Goal: Task Accomplishment & Management: Complete application form

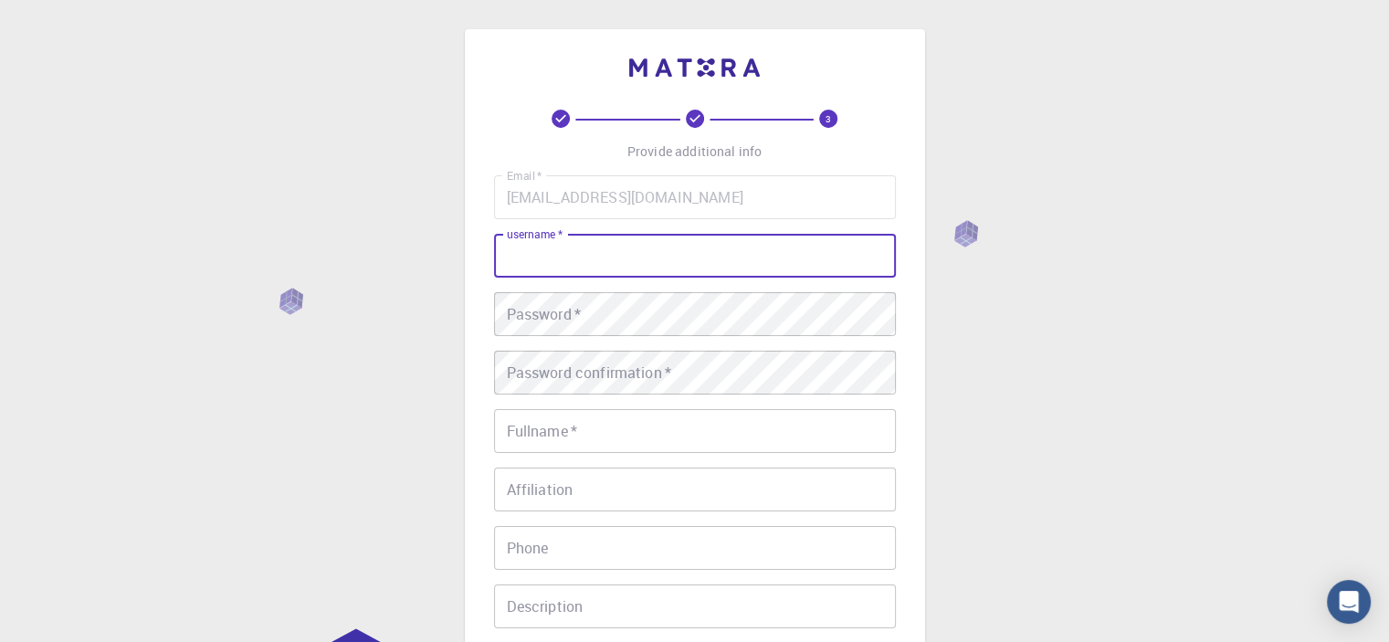
click at [638, 251] on input "username   *" at bounding box center [695, 256] width 402 height 44
type input "[PERSON_NAME]"
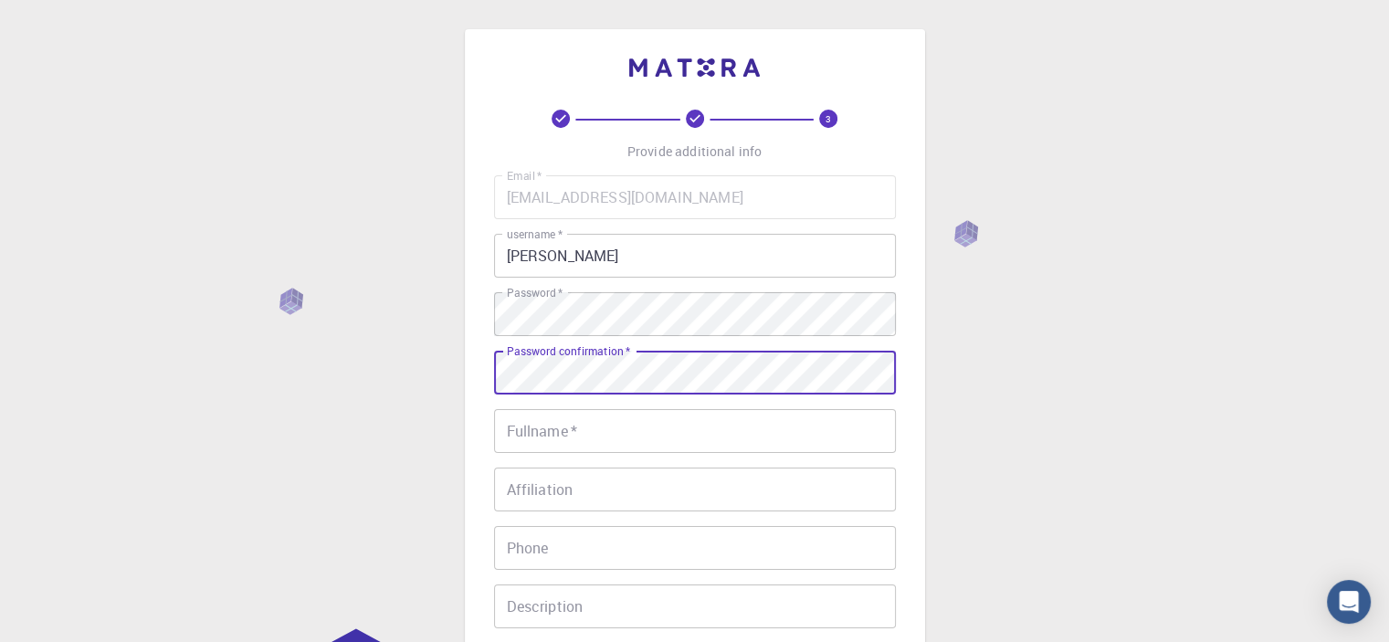
click at [609, 434] on input "Fullname   *" at bounding box center [695, 431] width 402 height 44
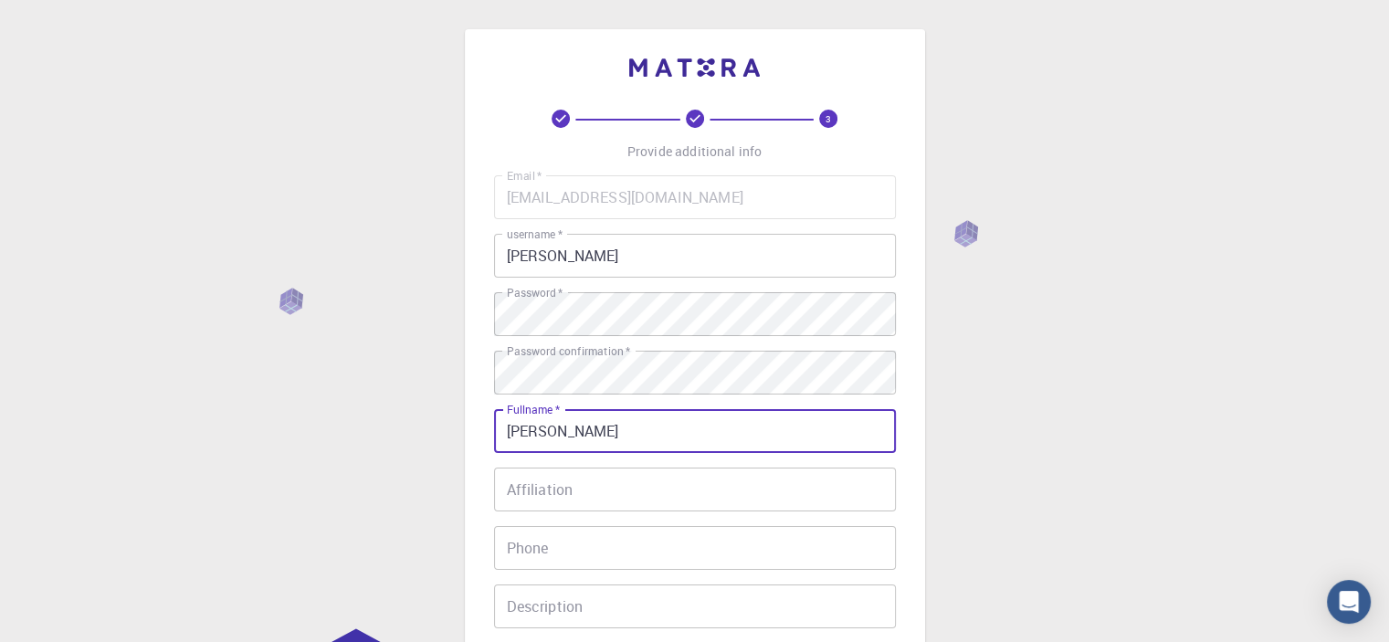
type input "[PERSON_NAME]"
click at [1111, 450] on div "3 Provide additional info Email   * [EMAIL_ADDRESS][DOMAIN_NAME] Email   * user…" at bounding box center [694, 465] width 1389 height 930
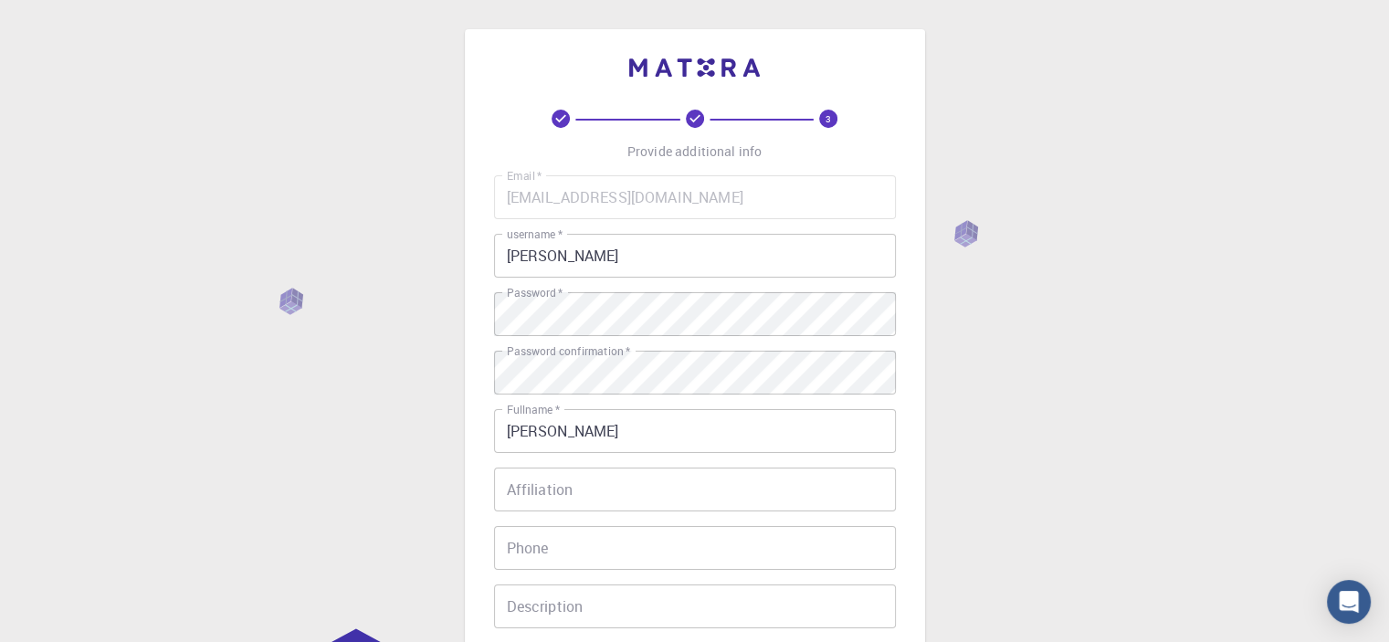
scroll to position [287, 0]
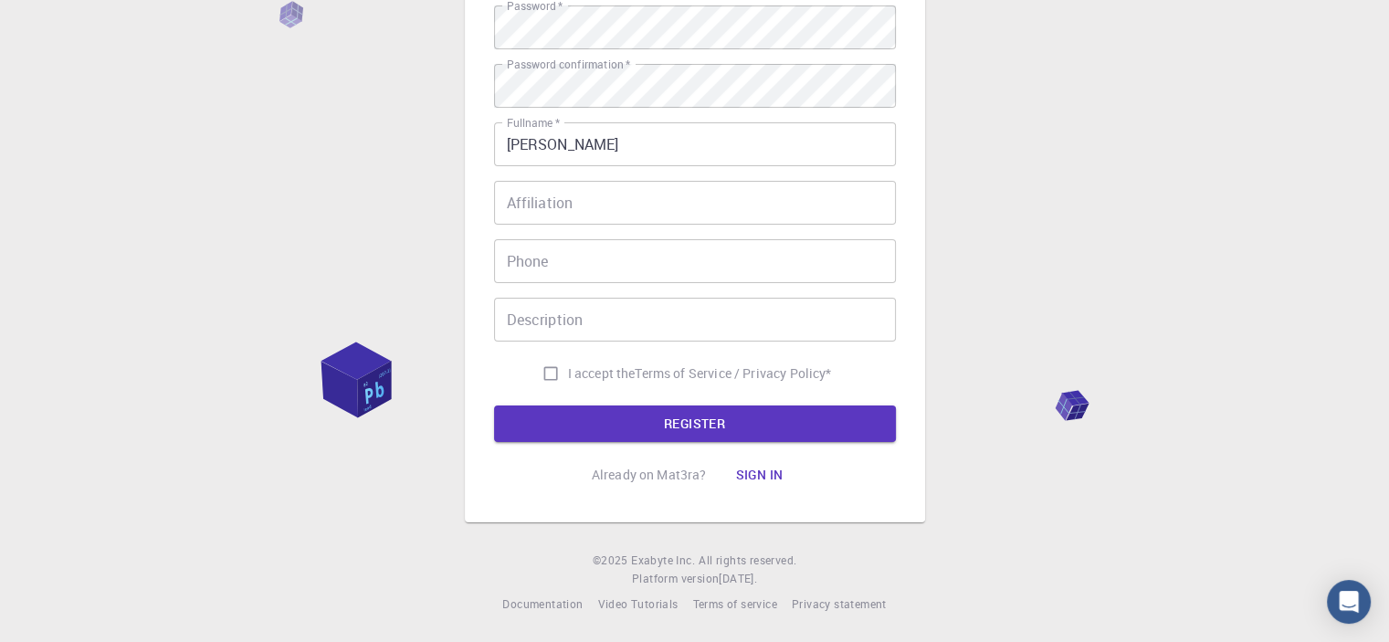
click at [543, 372] on input "I accept the Terms of Service / Privacy Policy *" at bounding box center [550, 373] width 35 height 35
checkbox input "true"
click at [720, 422] on button "REGISTER" at bounding box center [695, 424] width 402 height 37
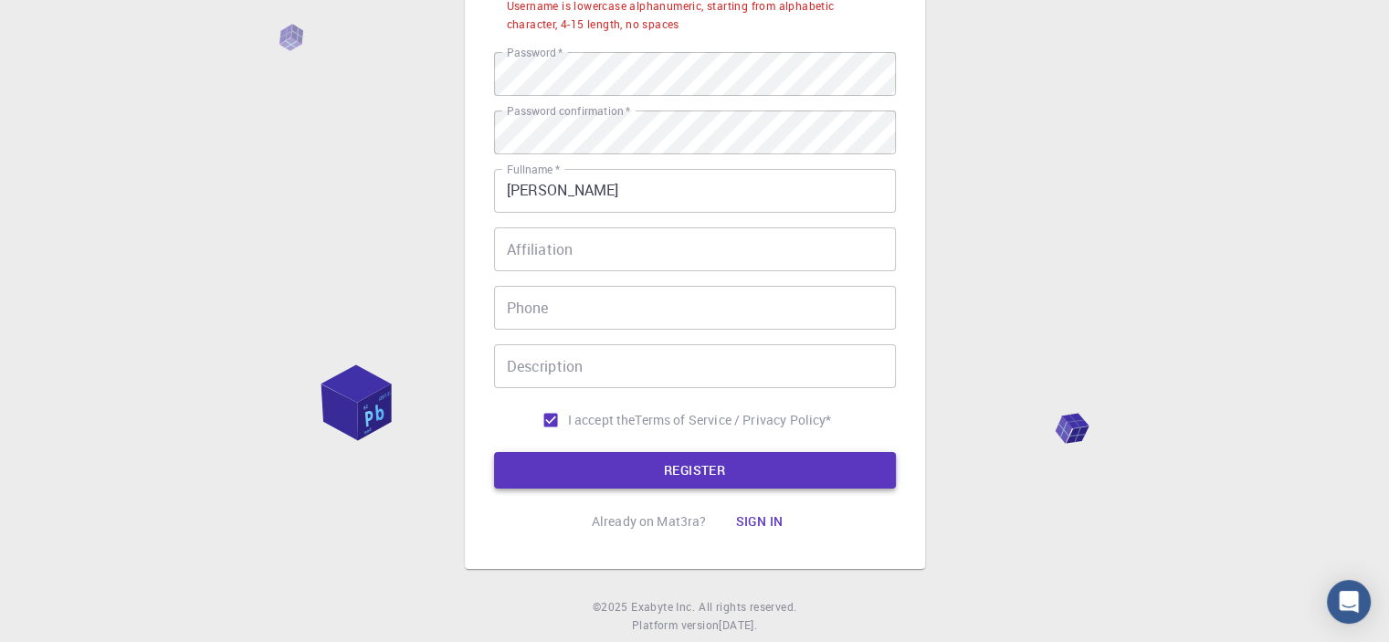
scroll to position [333, 0]
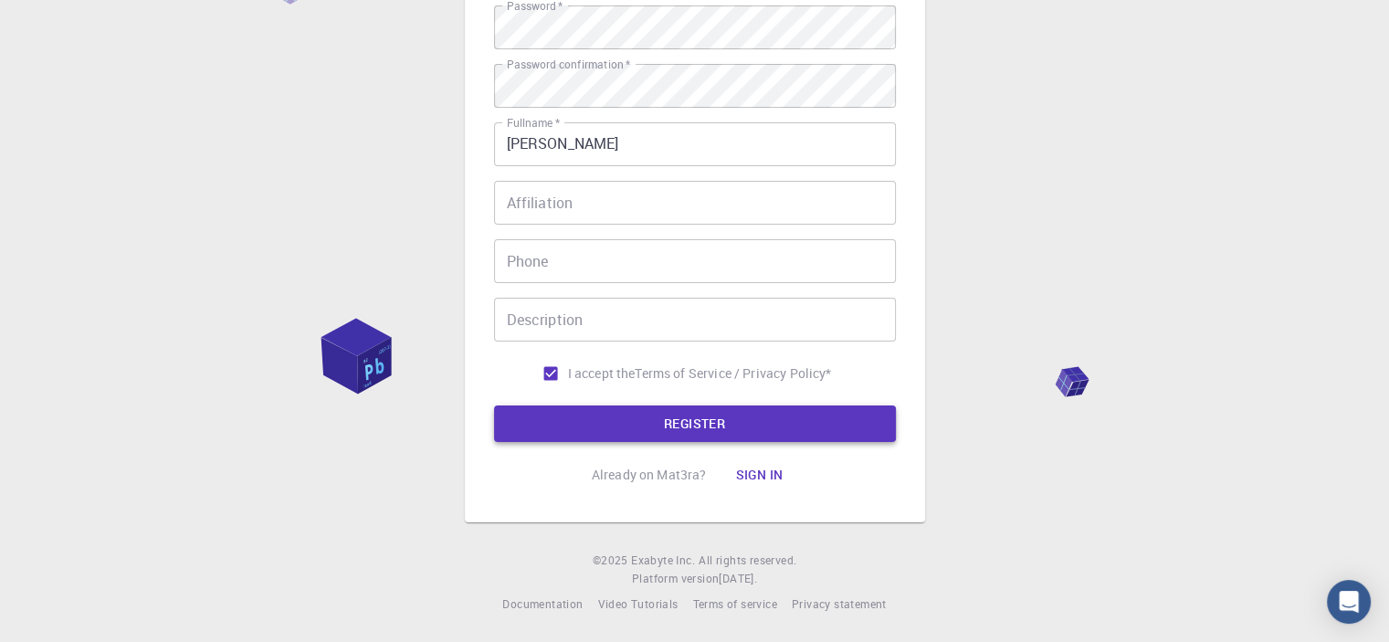
click at [731, 416] on button "REGISTER" at bounding box center [695, 424] width 402 height 37
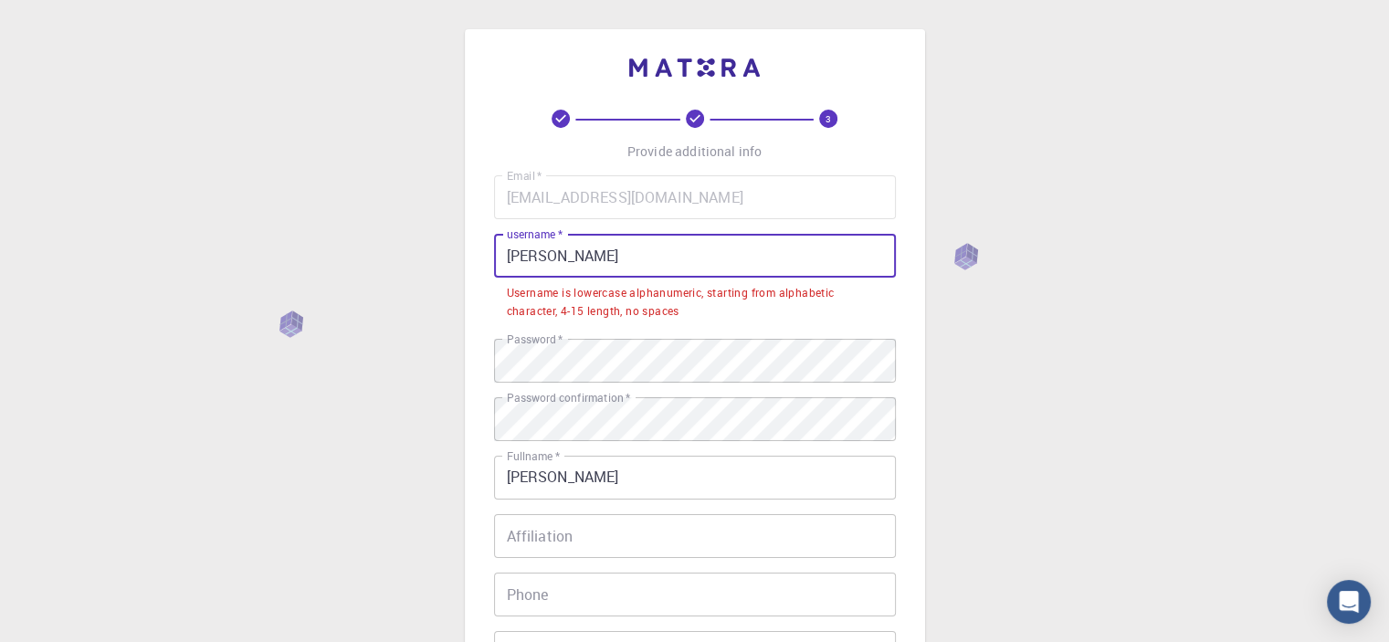
click at [513, 255] on input "[PERSON_NAME]" at bounding box center [695, 256] width 402 height 44
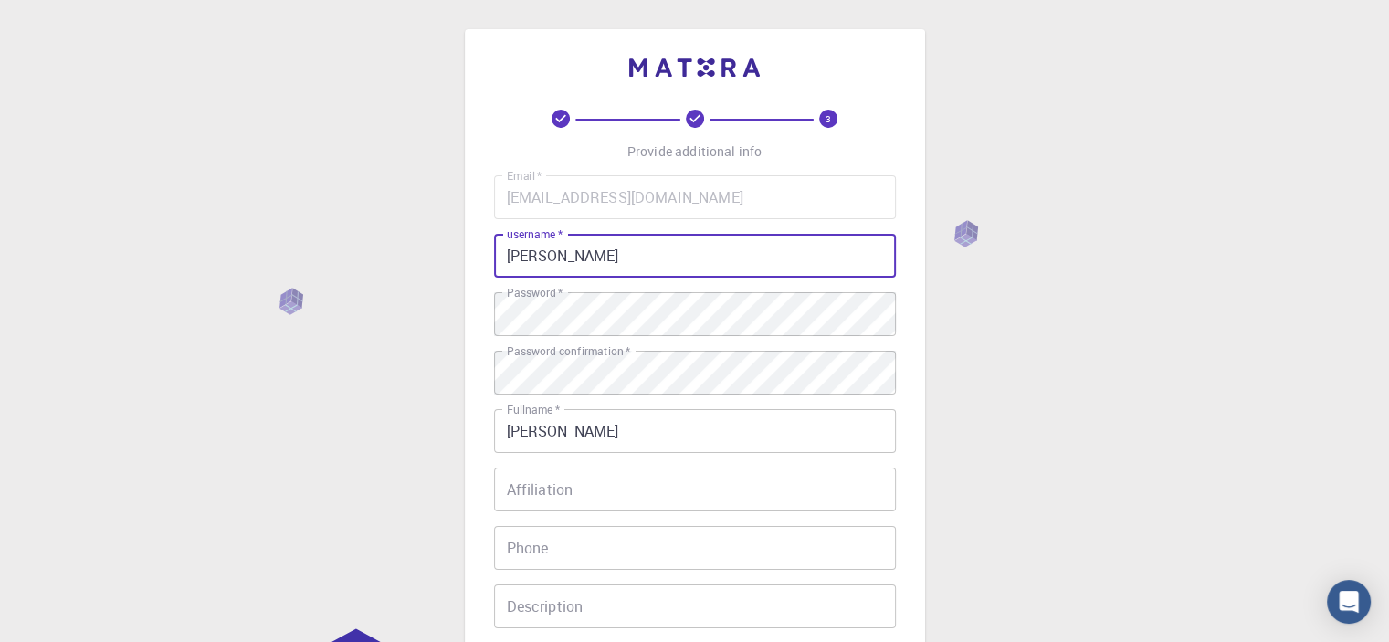
scroll to position [287, 0]
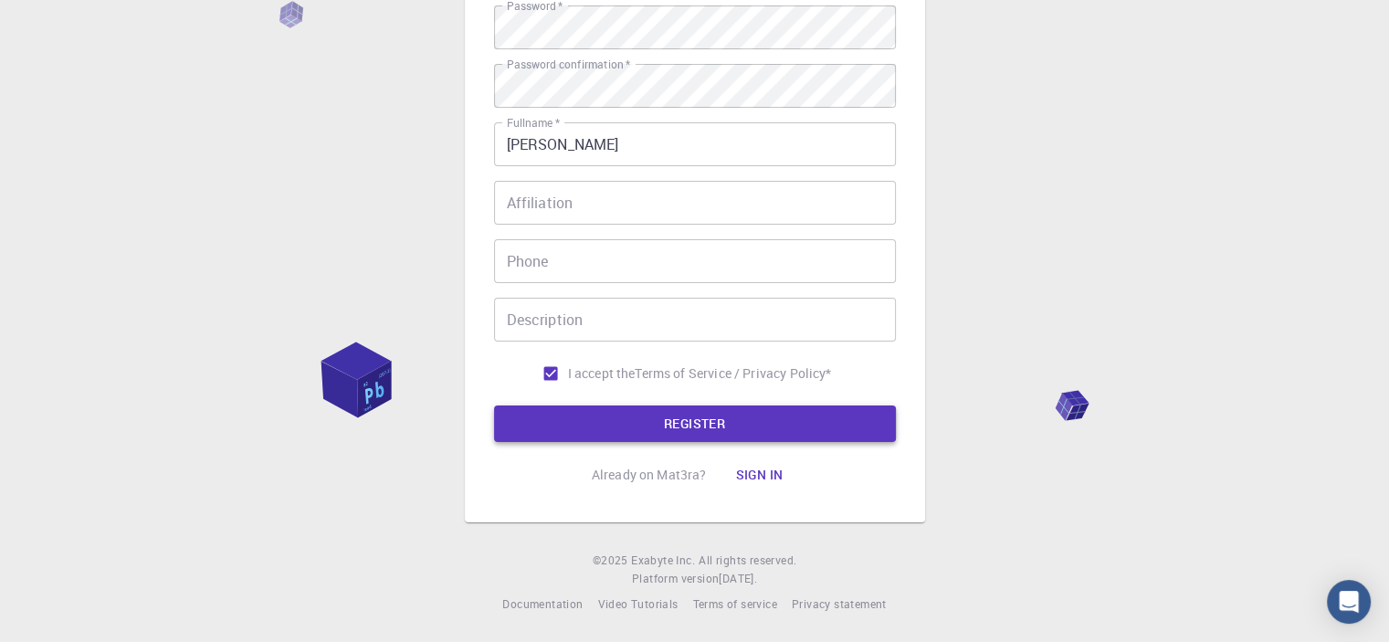
type input "[PERSON_NAME]"
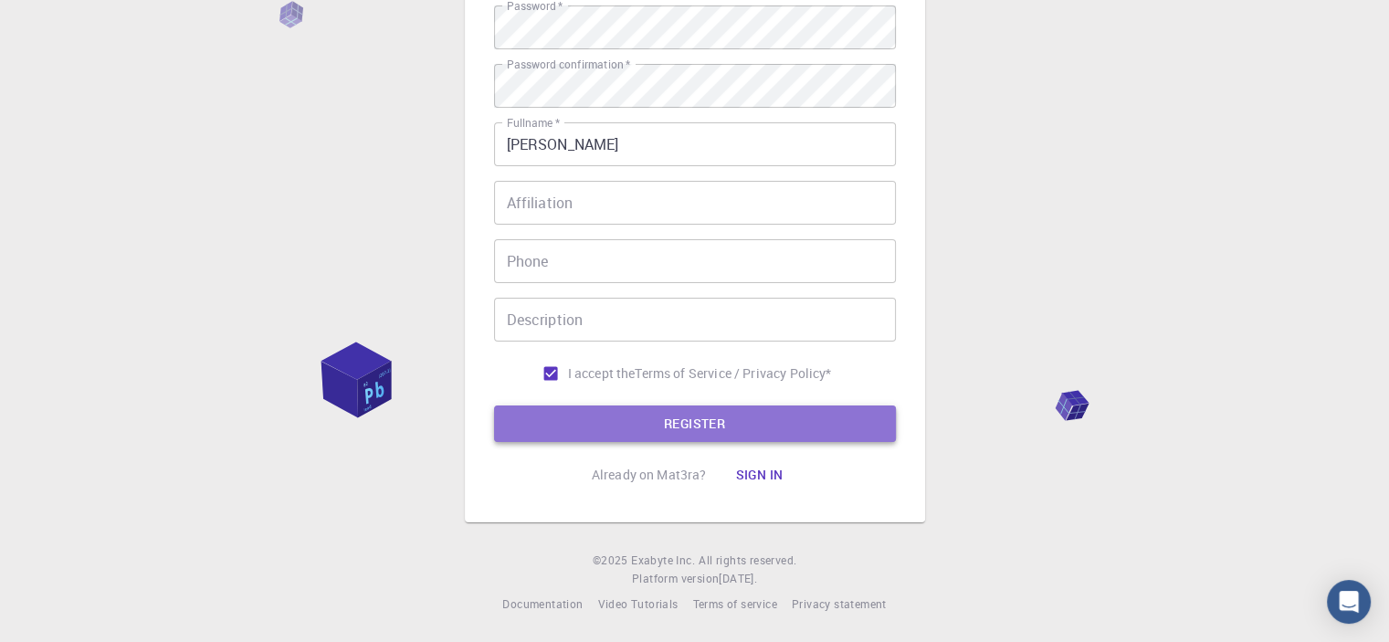
click at [694, 421] on button "REGISTER" at bounding box center [695, 424] width 402 height 37
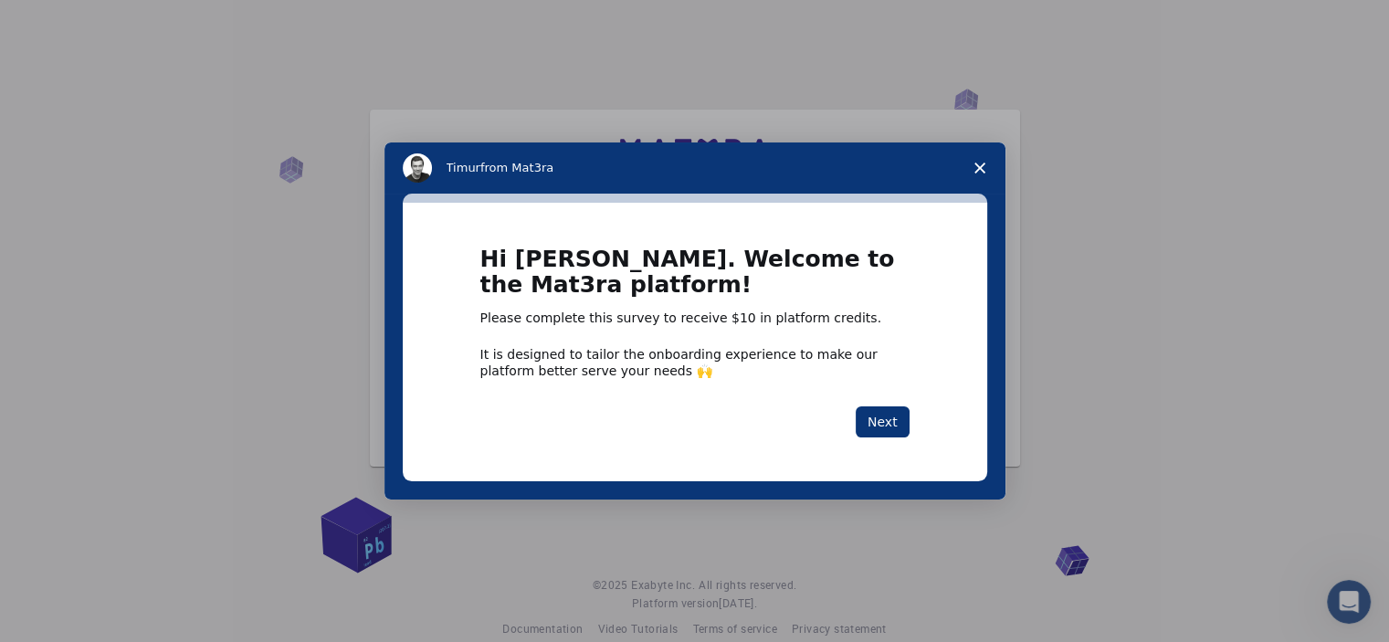
click at [976, 163] on polygon "Close survey" at bounding box center [980, 168] width 11 height 11
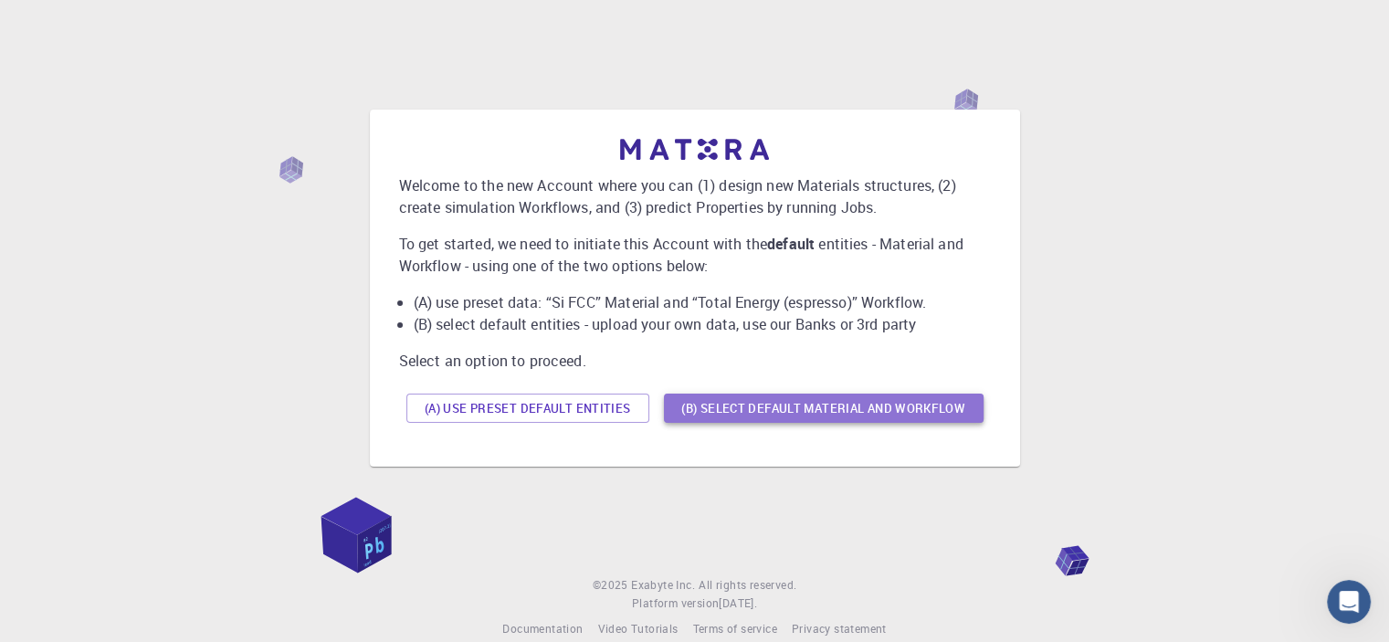
click at [810, 416] on button "(B) Select default material and workflow" at bounding box center [824, 408] width 320 height 29
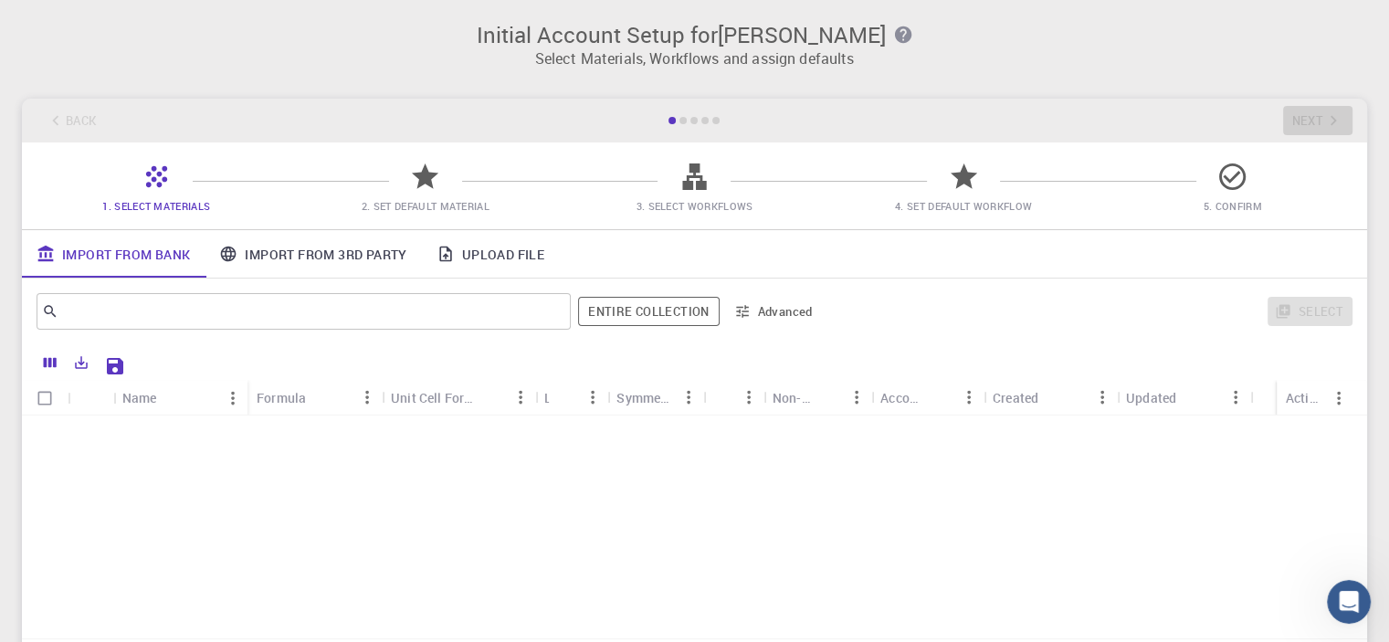
scroll to position [391, 0]
